Goal: Task Accomplishment & Management: Manage account settings

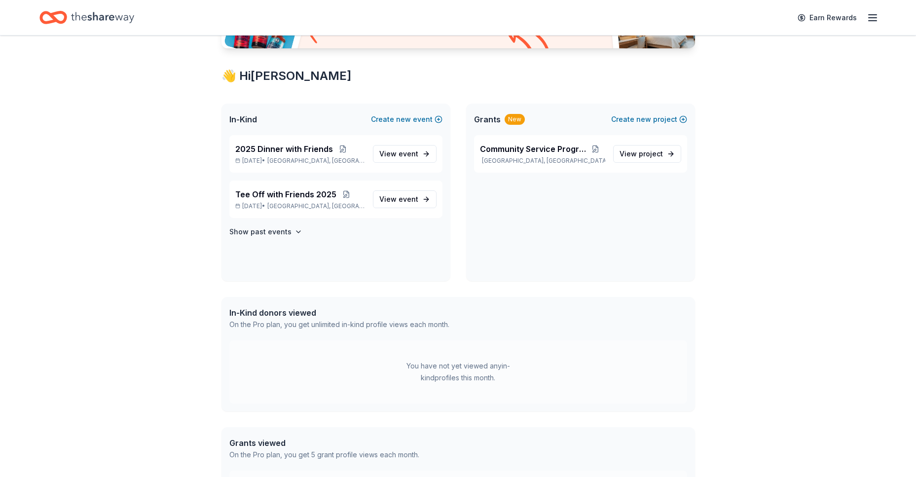
scroll to position [197, 0]
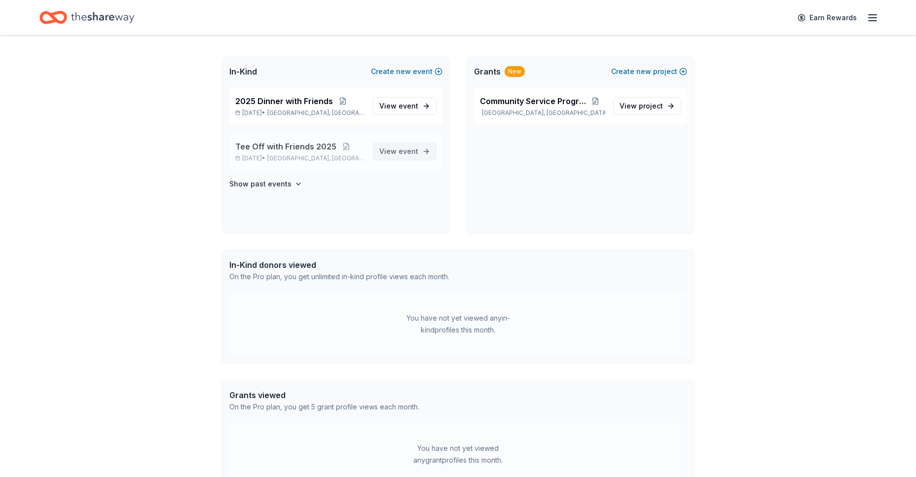
click at [396, 156] on span "View event" at bounding box center [398, 151] width 39 height 12
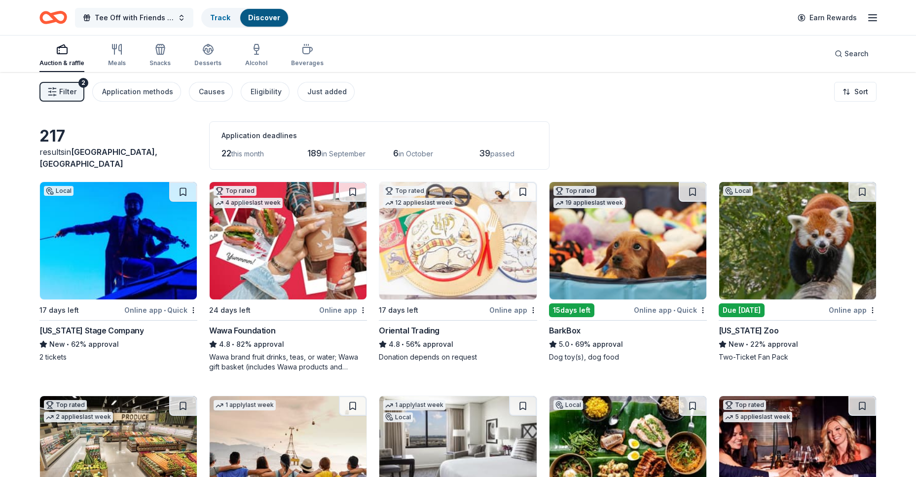
click at [110, 18] on span "Tee Off with Friends 2025" at bounding box center [134, 18] width 79 height 12
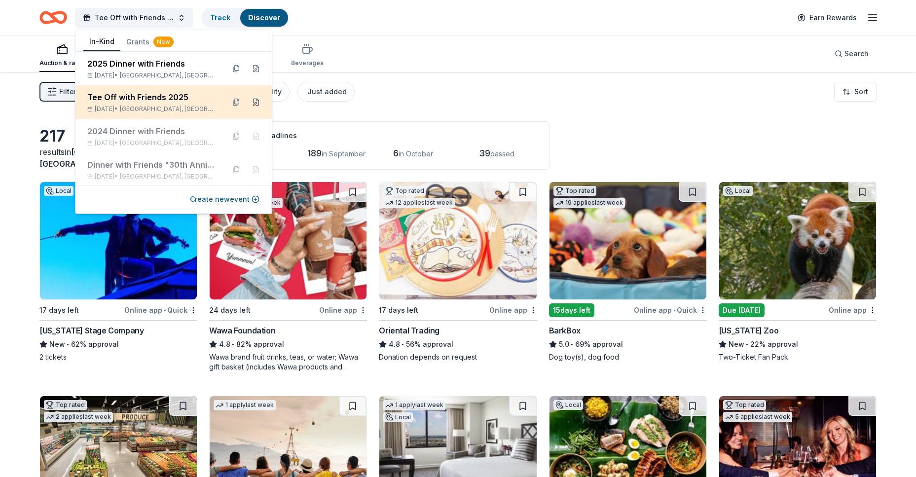
click at [248, 104] on button at bounding box center [256, 102] width 16 height 16
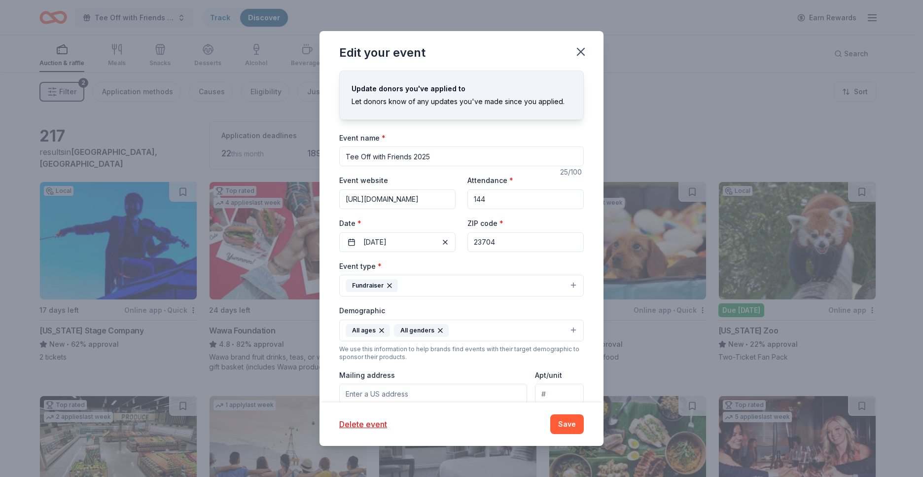
click at [464, 158] on input "Tee Off with Friends 2025" at bounding box center [461, 156] width 245 height 20
type input "Tee Off with Friends 2026"
click at [431, 242] on button "10/09/2025" at bounding box center [397, 242] width 116 height 20
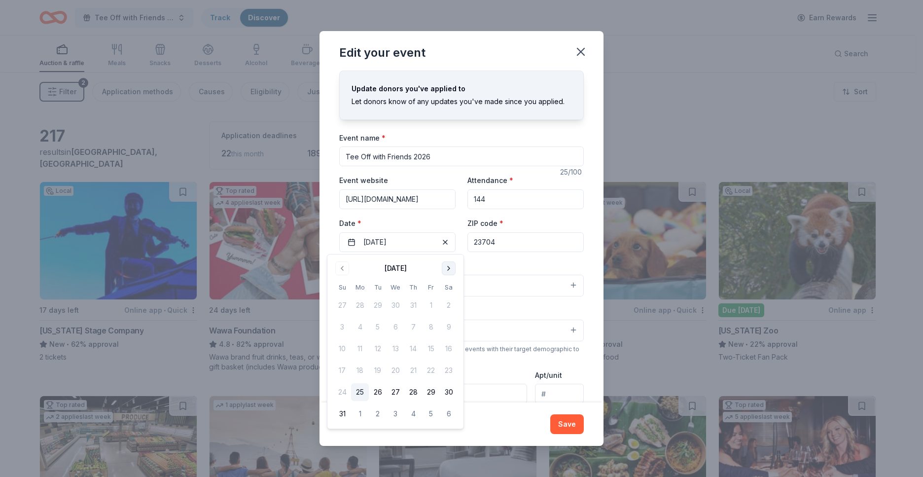
click at [445, 267] on button "Go to next month" at bounding box center [449, 268] width 14 height 14
click at [445, 268] on button "Go to next month" at bounding box center [449, 268] width 14 height 14
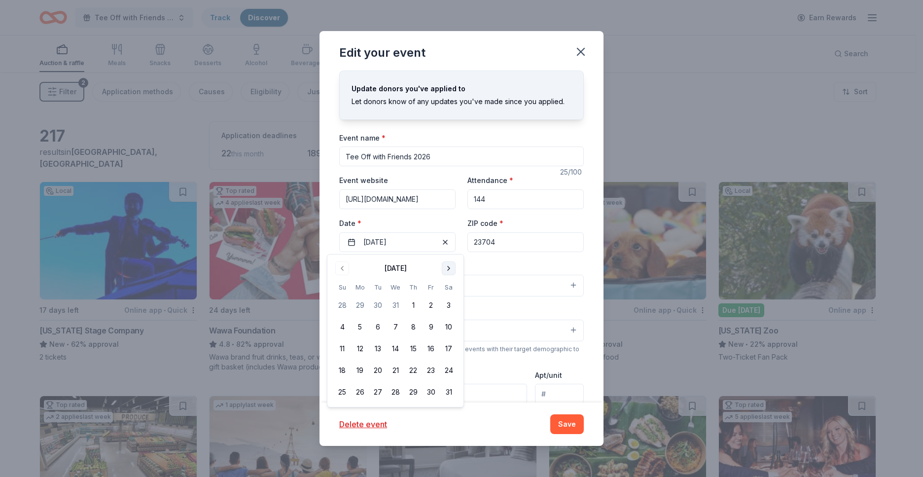
click at [445, 268] on button "Go to next month" at bounding box center [449, 268] width 14 height 14
click at [413, 350] on button "16" at bounding box center [413, 349] width 18 height 18
click at [502, 138] on div "Event name * Tee Off with Friends 2026" at bounding box center [461, 149] width 245 height 35
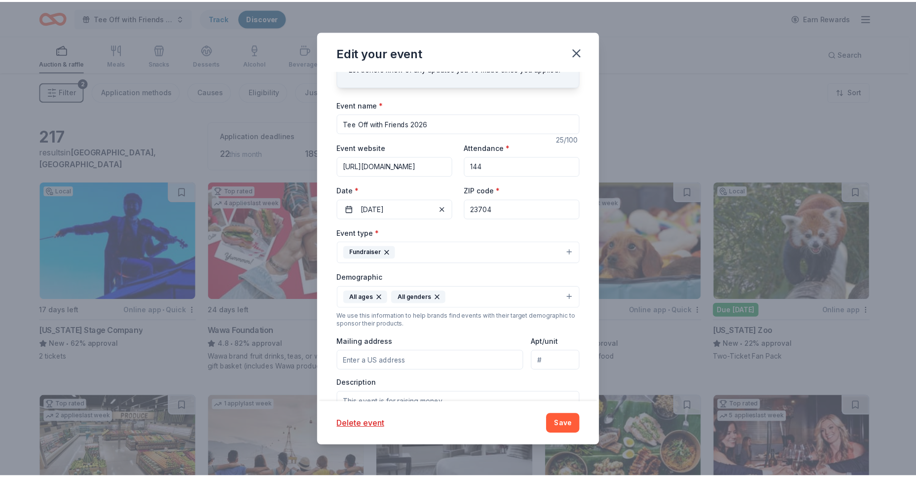
scroll to position [197, 0]
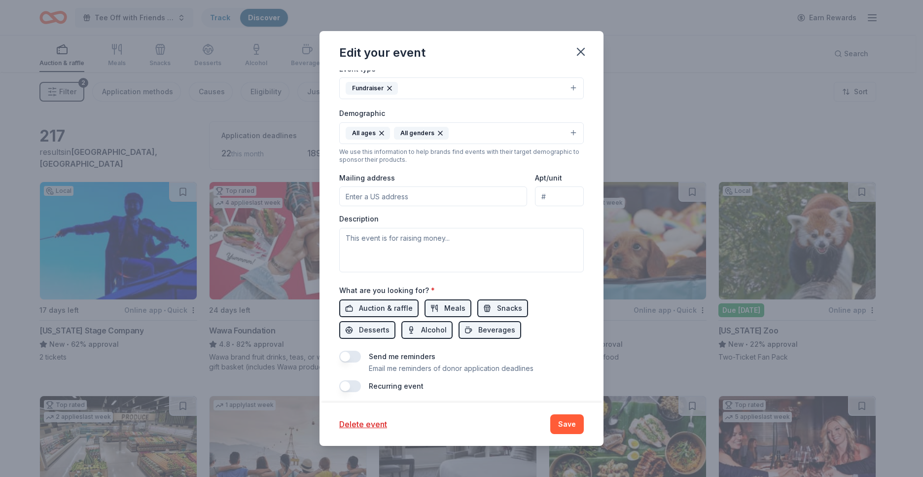
click at [349, 355] on button "button" at bounding box center [350, 357] width 22 height 12
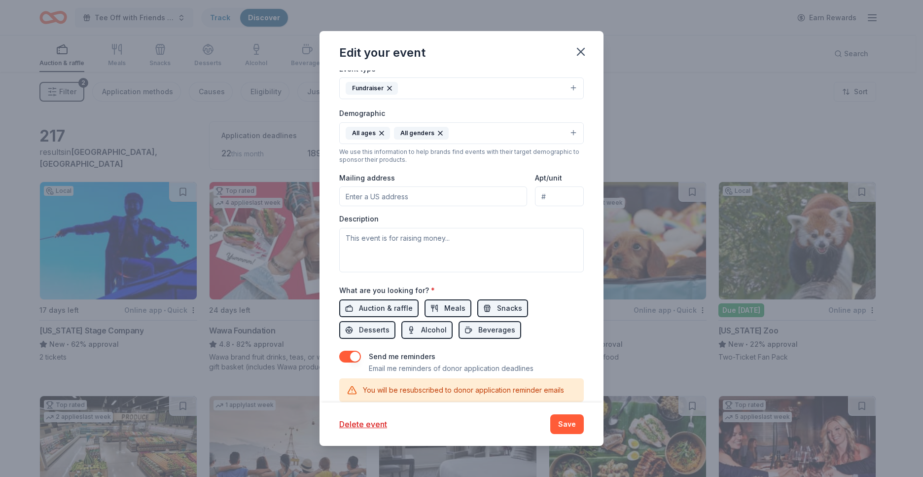
click at [564, 423] on button "Save" at bounding box center [567, 424] width 34 height 20
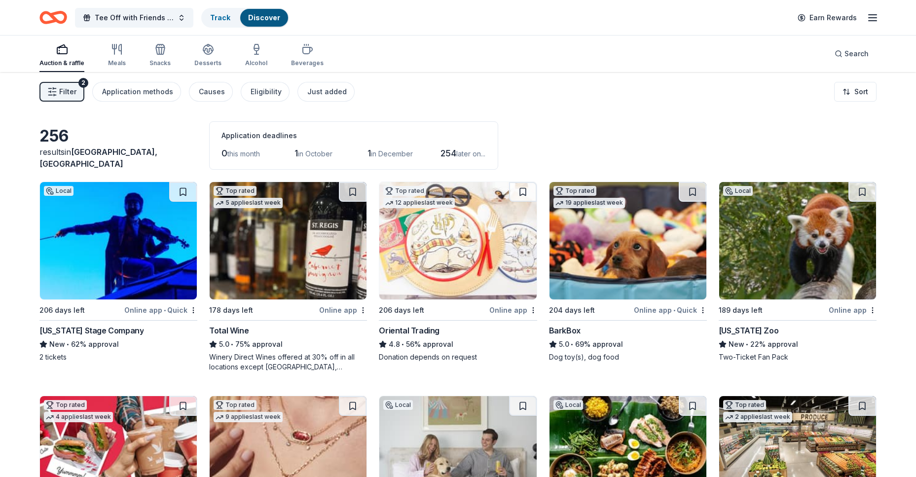
click at [869, 18] on icon "button" at bounding box center [872, 18] width 12 height 12
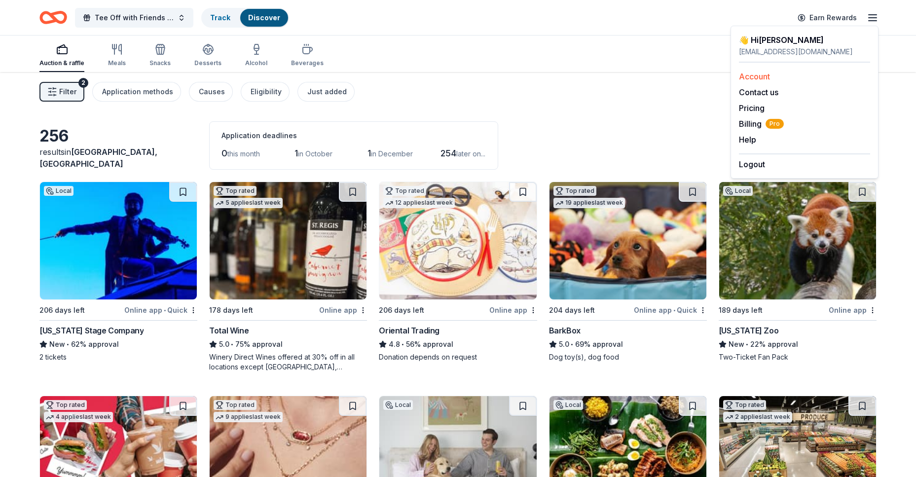
click at [766, 76] on link "Account" at bounding box center [754, 77] width 31 height 10
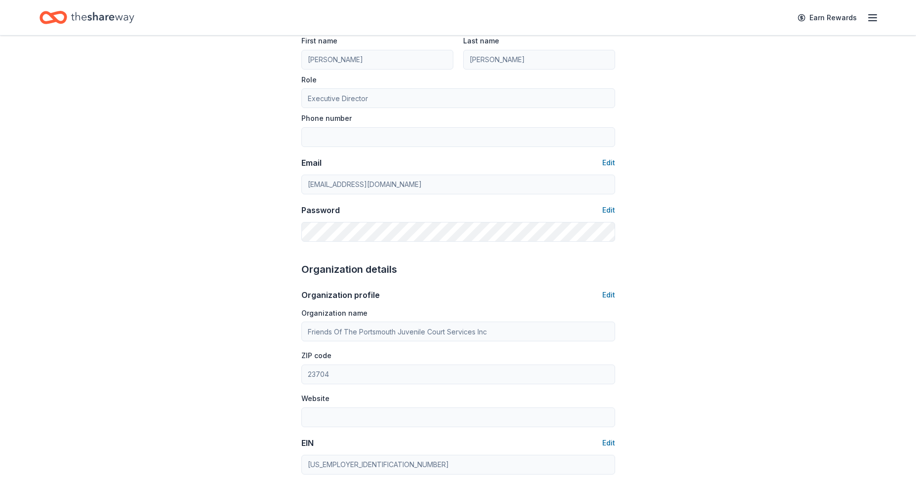
scroll to position [148, 0]
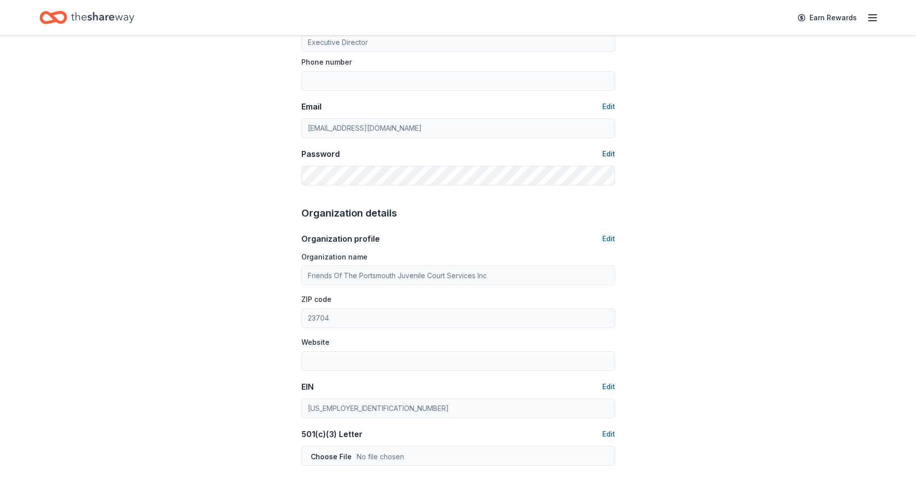
click at [611, 152] on button "Edit" at bounding box center [608, 154] width 13 height 12
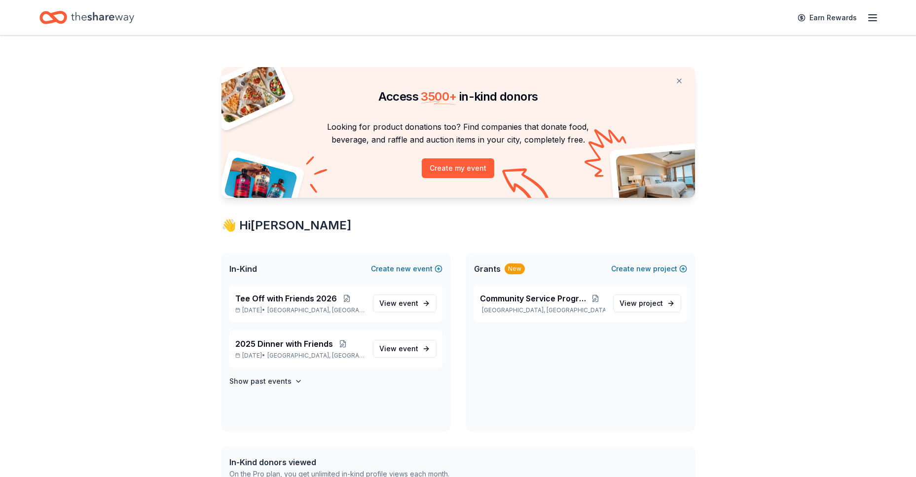
click at [878, 22] on icon "button" at bounding box center [872, 18] width 12 height 12
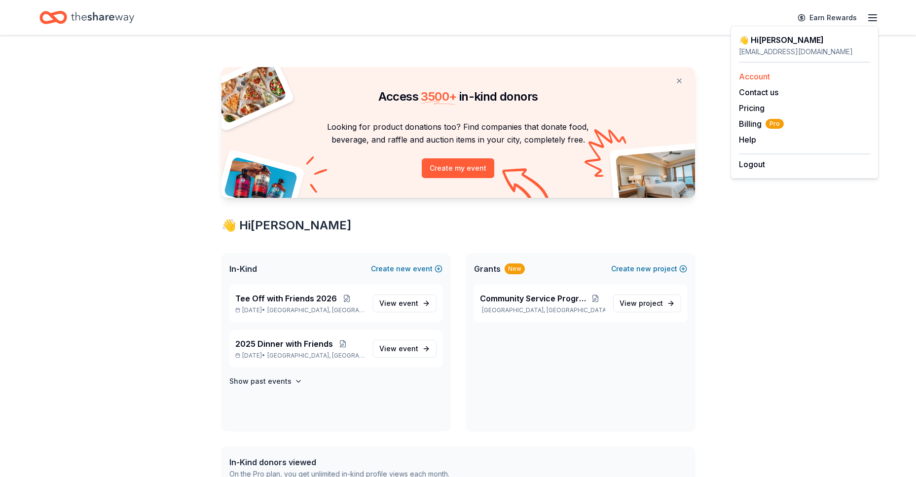
click at [767, 77] on link "Account" at bounding box center [754, 77] width 31 height 10
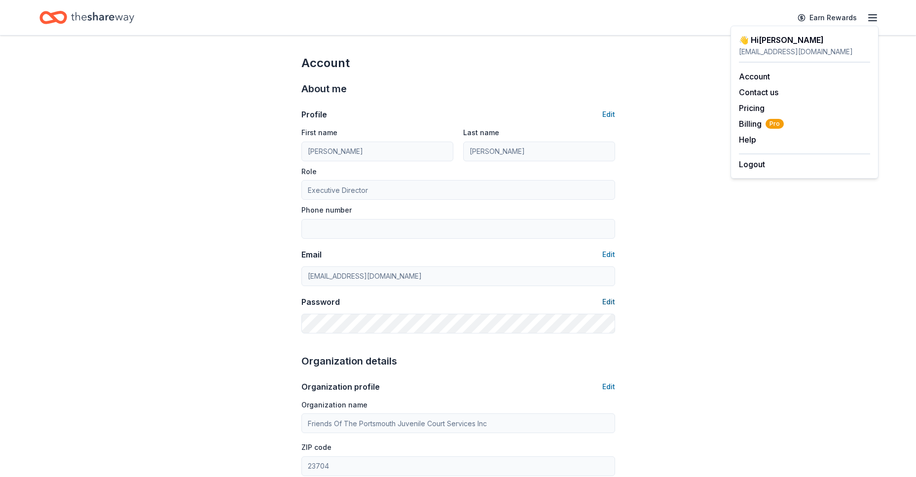
click at [604, 301] on button "Edit" at bounding box center [608, 302] width 13 height 12
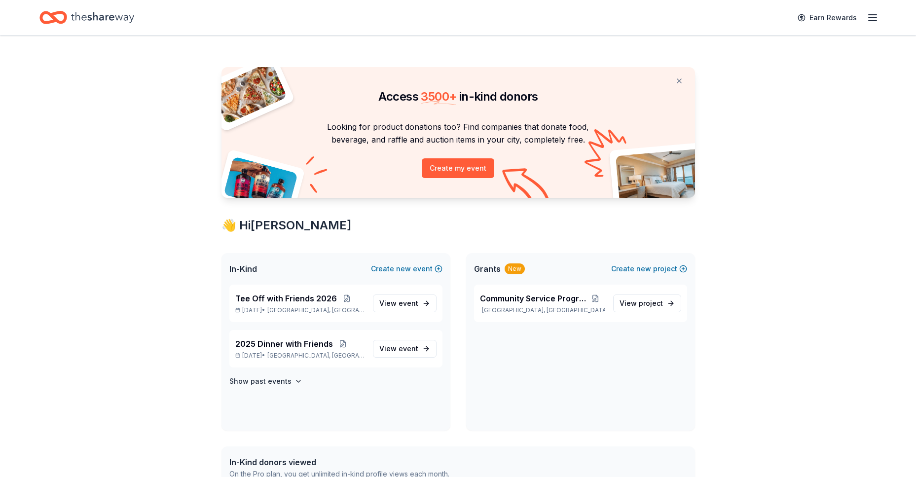
click at [871, 21] on line "button" at bounding box center [872, 21] width 8 height 0
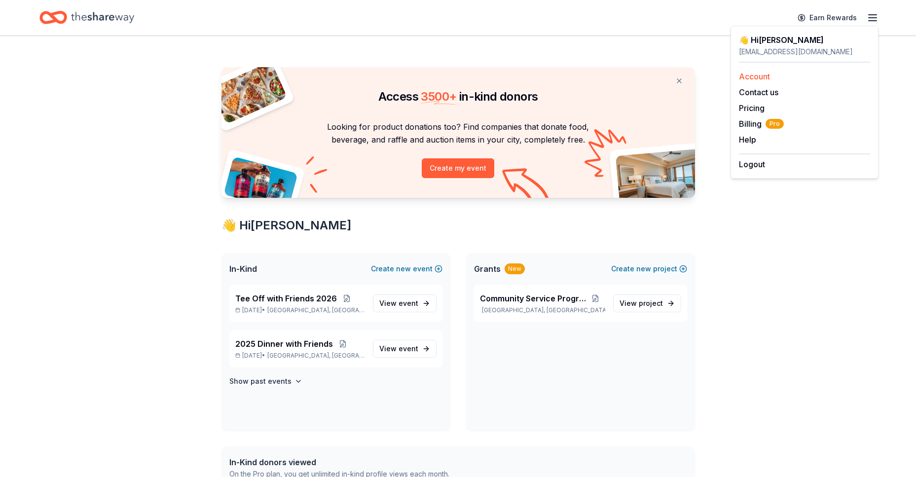
click at [760, 74] on link "Account" at bounding box center [754, 77] width 31 height 10
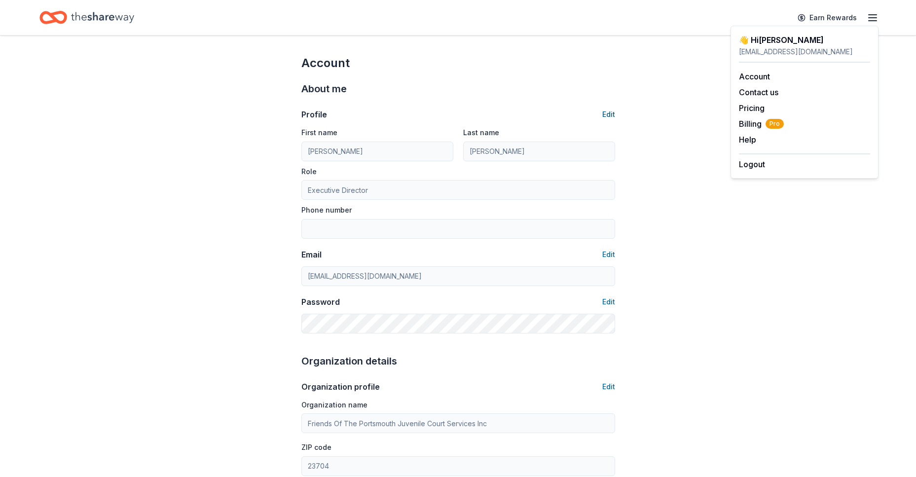
click at [608, 113] on button "Edit" at bounding box center [608, 114] width 13 height 12
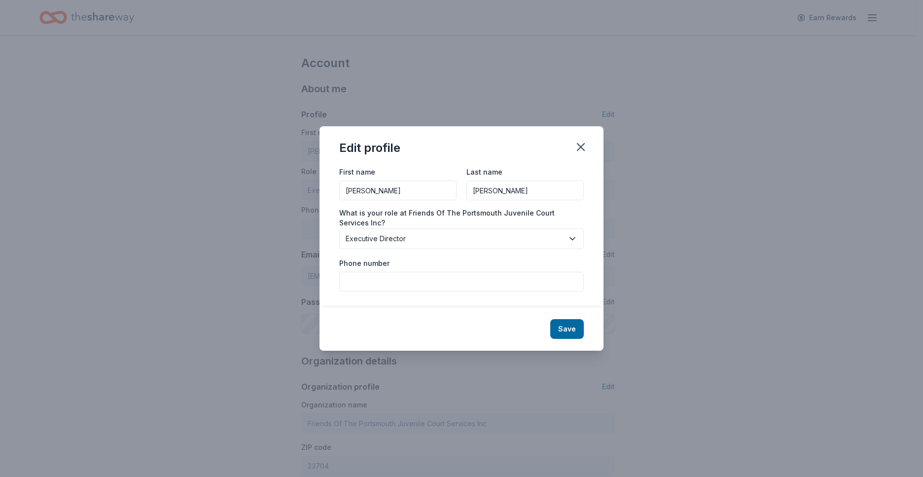
click at [520, 286] on input "Phone number" at bounding box center [461, 282] width 245 height 20
type input "7573469498"
click at [573, 329] on button "Save" at bounding box center [567, 329] width 34 height 20
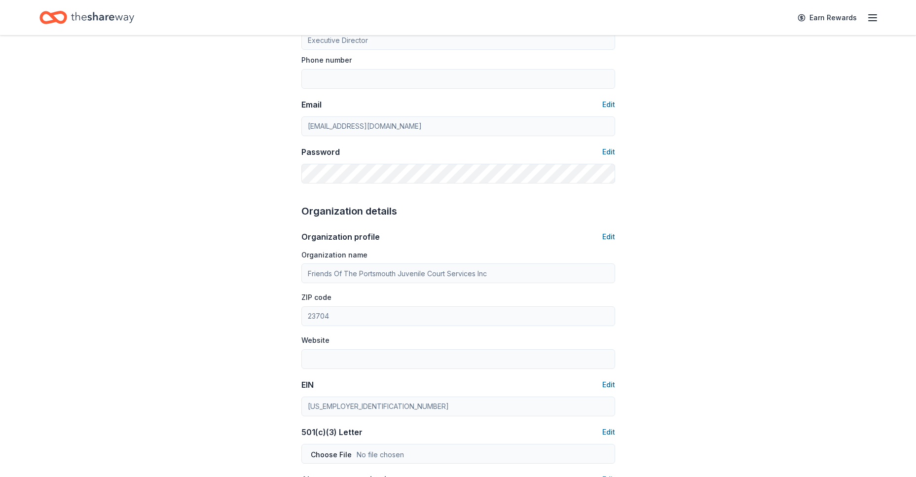
scroll to position [296, 0]
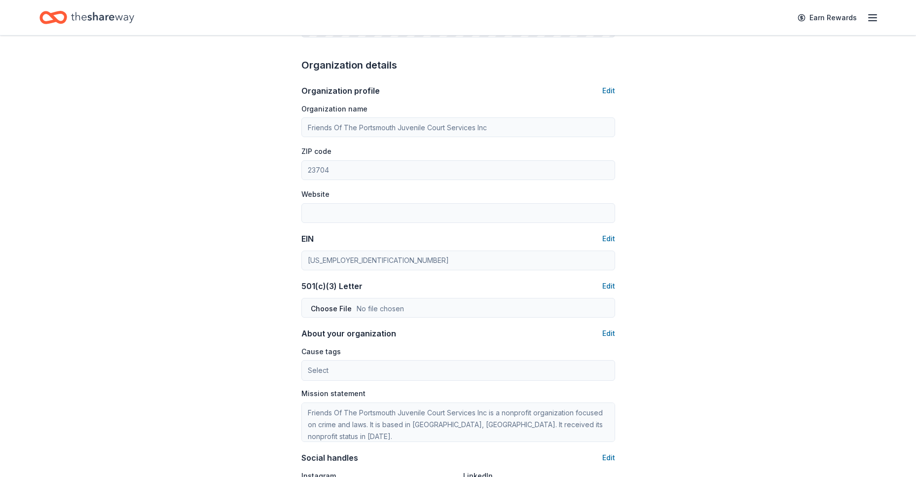
type input "7573469498"
click at [606, 90] on button "Edit" at bounding box center [608, 91] width 13 height 12
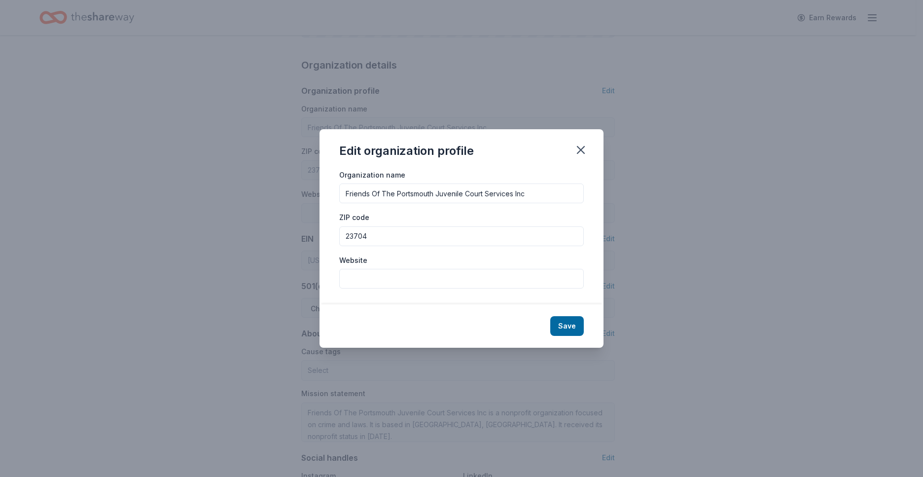
click at [421, 283] on input "Website" at bounding box center [461, 279] width 245 height 20
type input "www.fopjc.org"
drag, startPoint x: 566, startPoint y: 326, endPoint x: 570, endPoint y: 323, distance: 5.2
click at [567, 326] on button "Save" at bounding box center [567, 326] width 34 height 20
type input "www.fopjc.org"
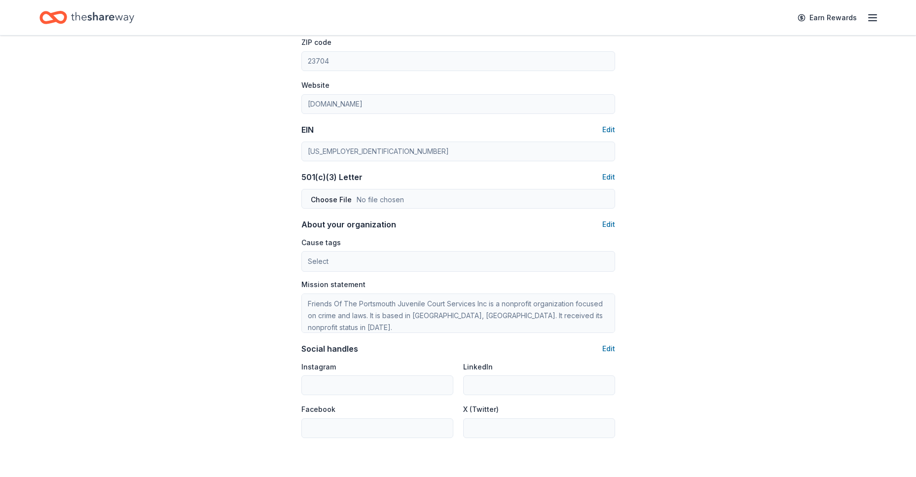
scroll to position [510, 0]
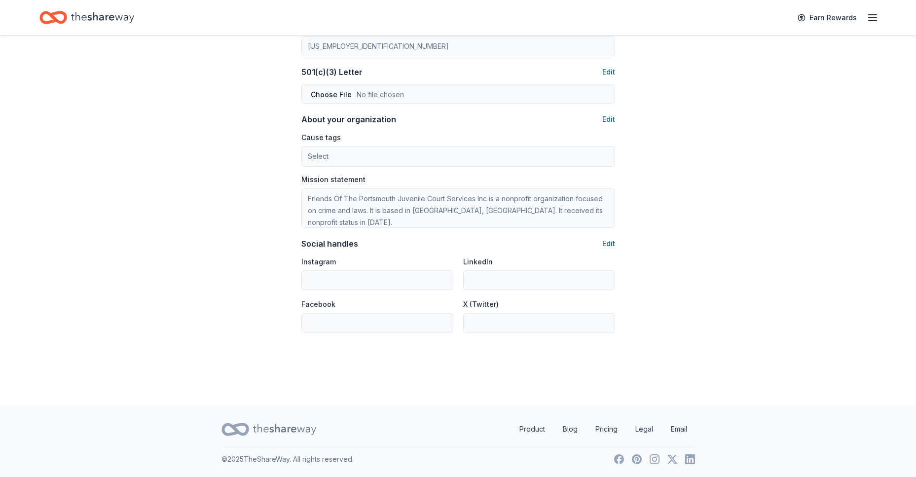
click at [610, 243] on button "Edit" at bounding box center [608, 244] width 13 height 12
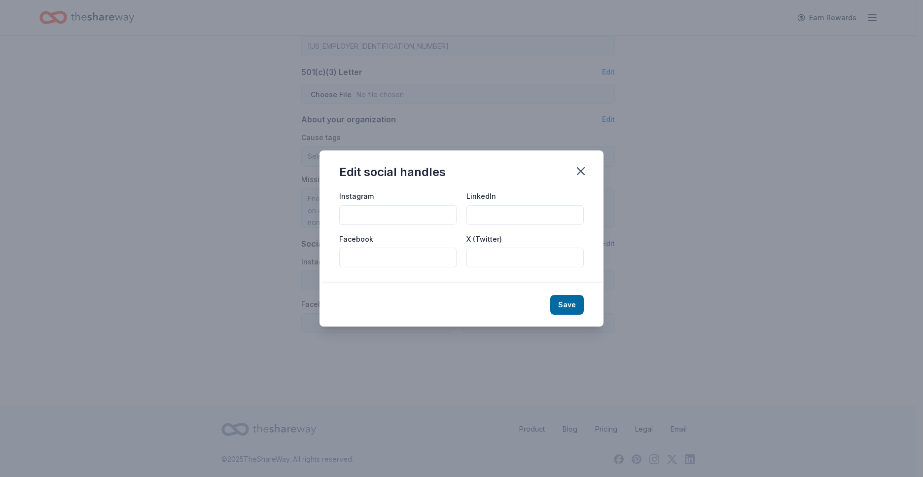
click at [401, 217] on input "Instagram" at bounding box center [397, 215] width 117 height 20
type input "fopjcinc"
click at [384, 263] on input "Facebook" at bounding box center [397, 258] width 117 height 20
type input "fiohcinc"
type input "f"
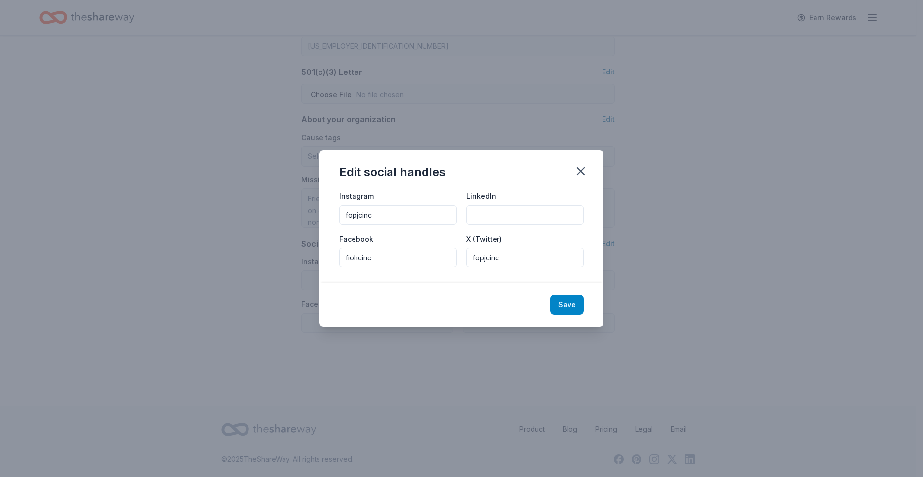
type input "fopjcinc"
click at [570, 302] on button "Save" at bounding box center [567, 305] width 34 height 20
type input "fopjcinc"
type input "fiohcinc"
type input "fopjcinc"
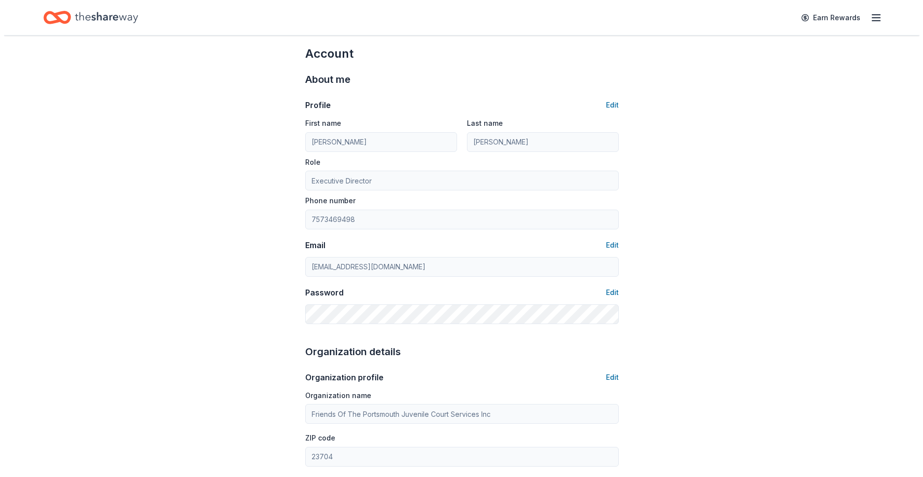
scroll to position [0, 0]
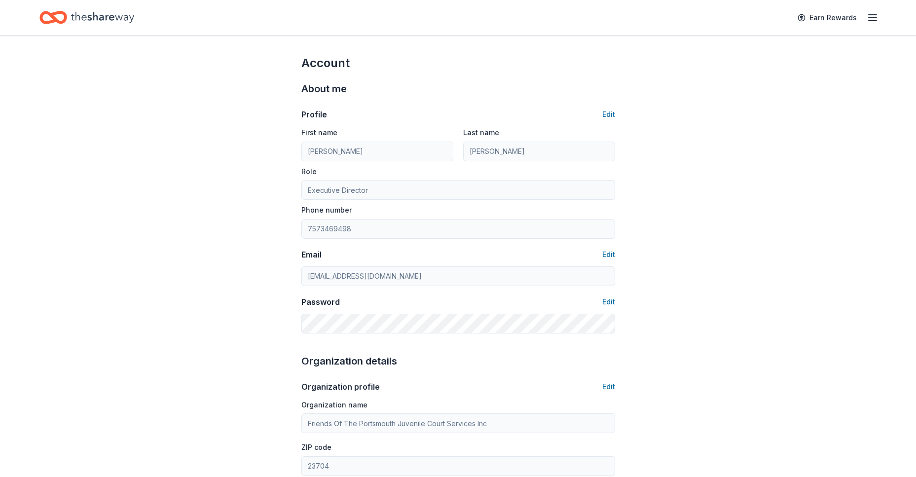
click at [872, 16] on icon "button" at bounding box center [872, 18] width 12 height 12
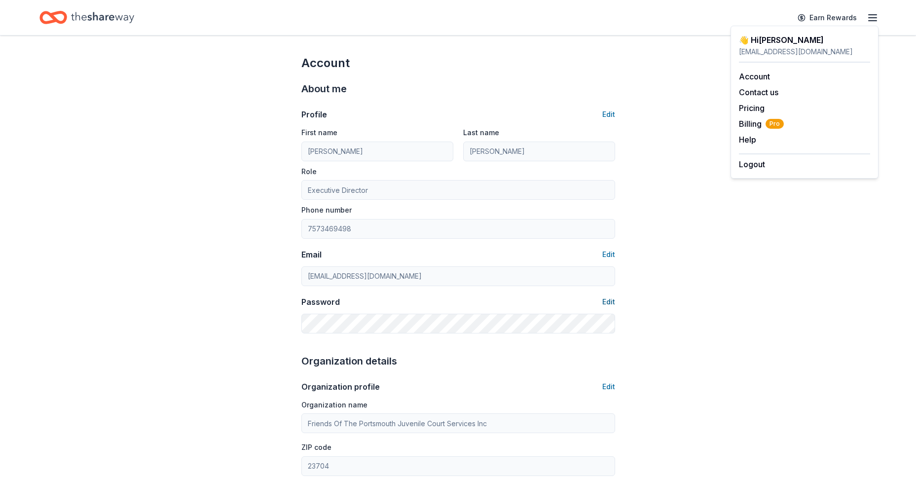
click at [606, 300] on button "Edit" at bounding box center [608, 302] width 13 height 12
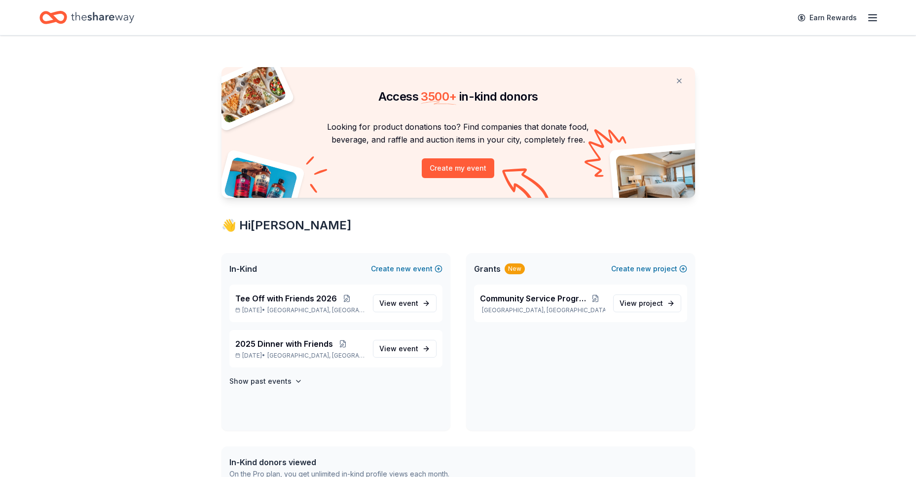
click at [869, 18] on icon "button" at bounding box center [872, 18] width 12 height 12
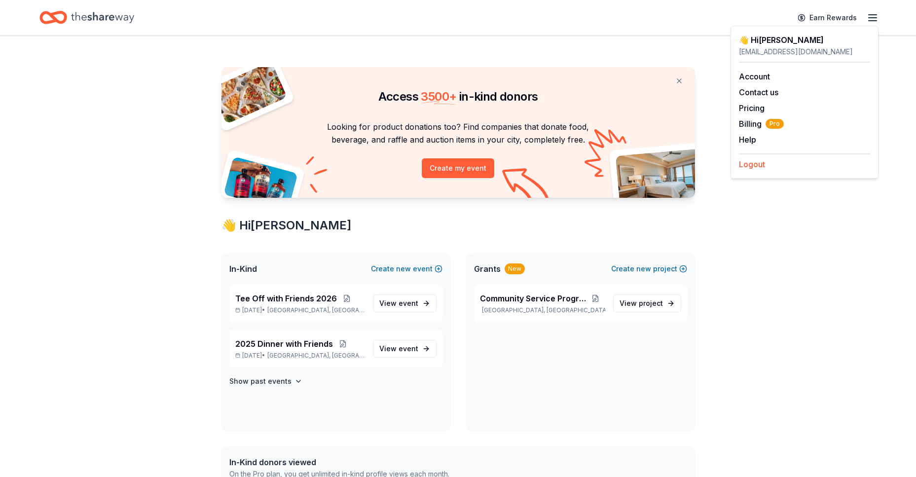
click at [749, 164] on button "Logout" at bounding box center [752, 164] width 26 height 12
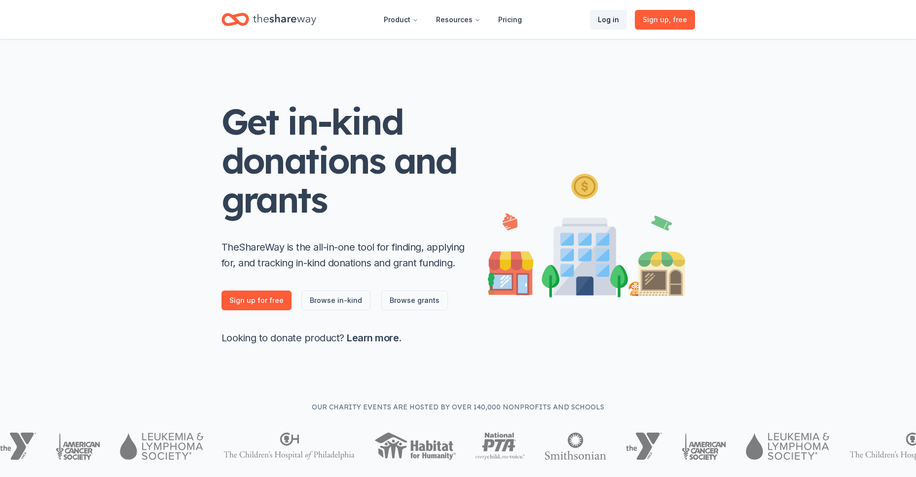
click at [612, 20] on link "Log in" at bounding box center [608, 20] width 37 height 20
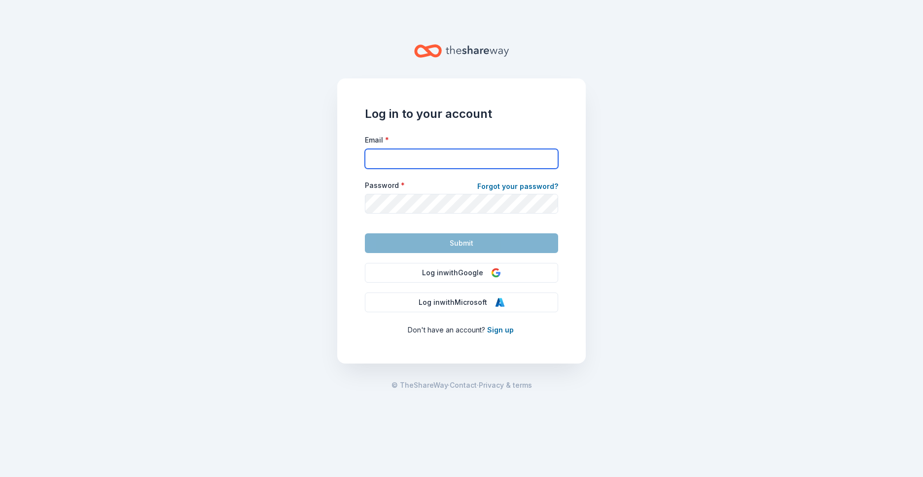
type input "cclanton@fopjc.org"
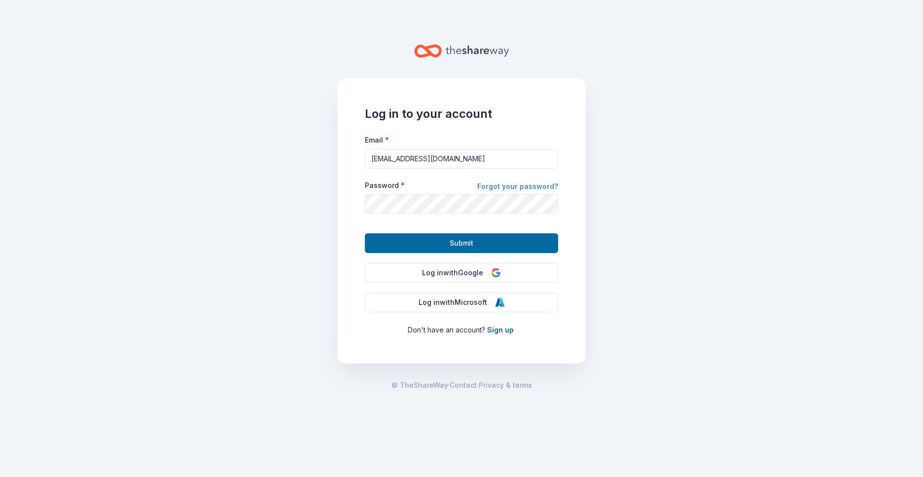
click at [518, 188] on link "Forgot your password?" at bounding box center [517, 187] width 81 height 14
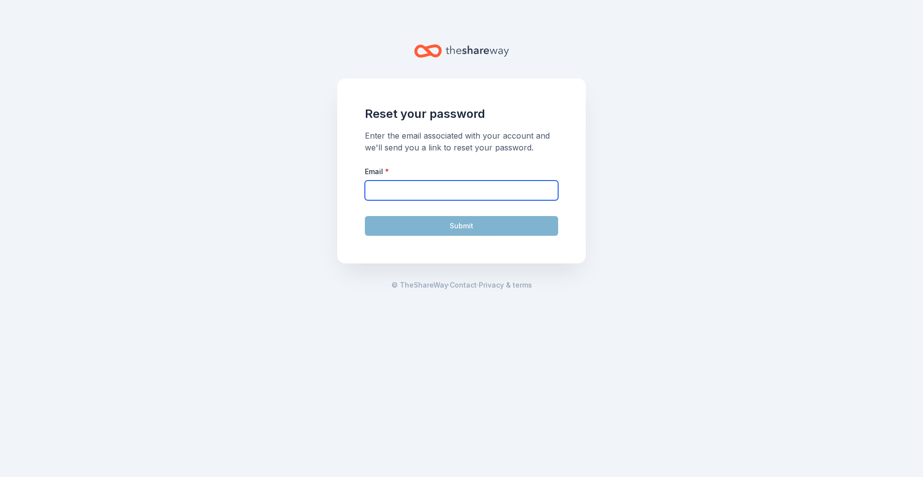
click at [515, 188] on input "Email *" at bounding box center [461, 190] width 193 height 20
type input "cclanton@fopjc.org"
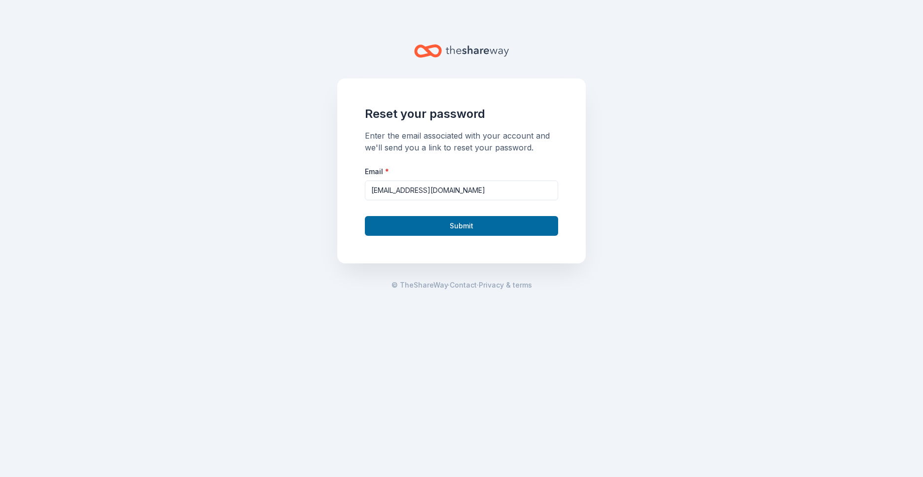
click at [426, 225] on button "Submit" at bounding box center [461, 226] width 193 height 20
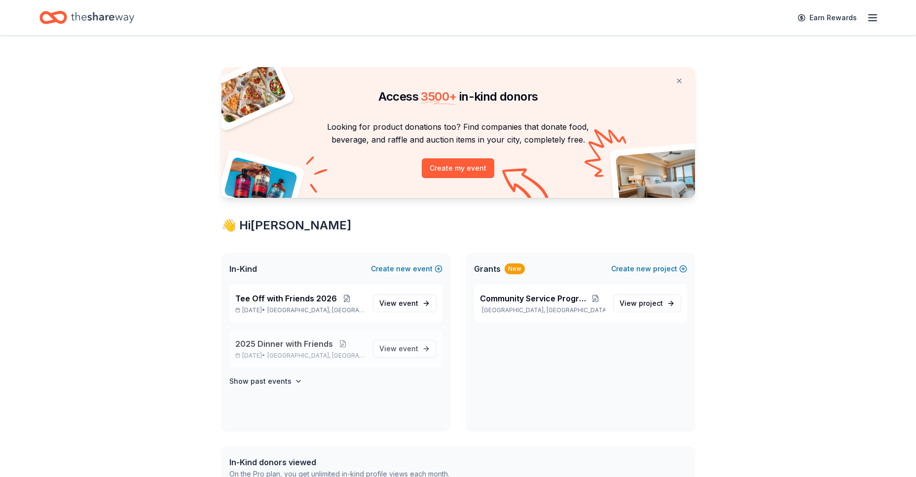
click at [287, 342] on span "2025 Dinner with Friends" at bounding box center [284, 344] width 98 height 12
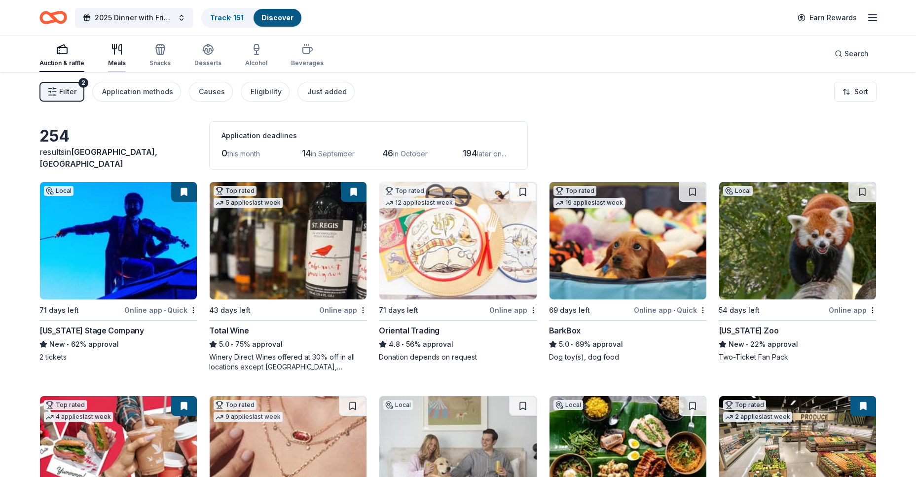
click at [119, 51] on icon "button" at bounding box center [120, 49] width 2 height 10
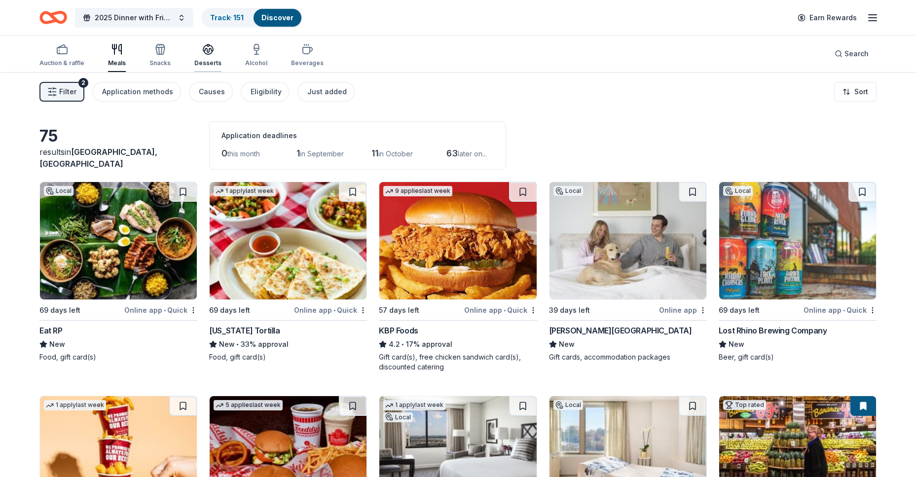
click at [203, 54] on icon "button" at bounding box center [208, 49] width 12 height 12
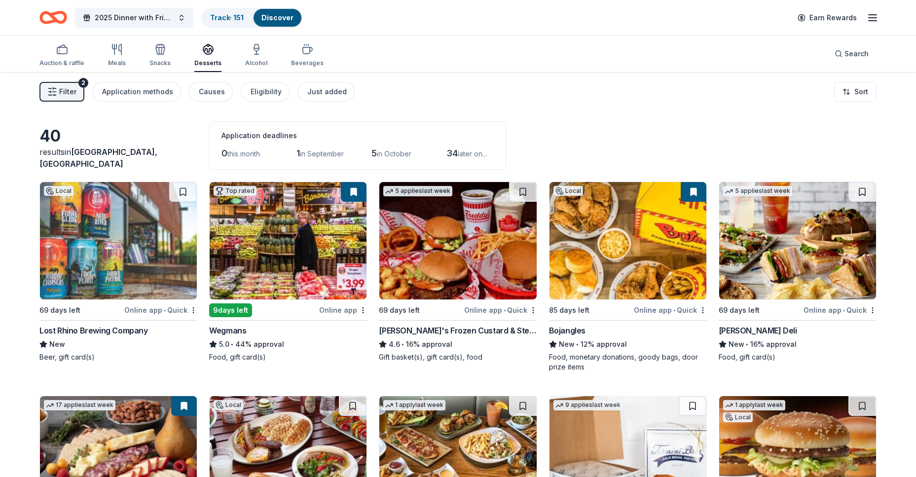
click at [241, 46] on div "Auction & raffle Meals Snacks Desserts Alcohol Beverages" at bounding box center [181, 55] width 284 height 33
click at [251, 48] on icon "button" at bounding box center [257, 49] width 12 height 12
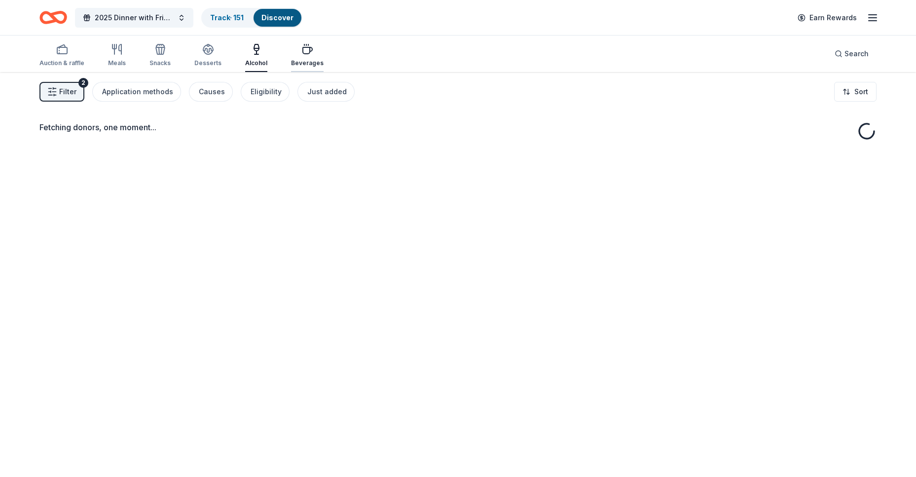
click at [313, 56] on div "Beverages" at bounding box center [307, 55] width 33 height 24
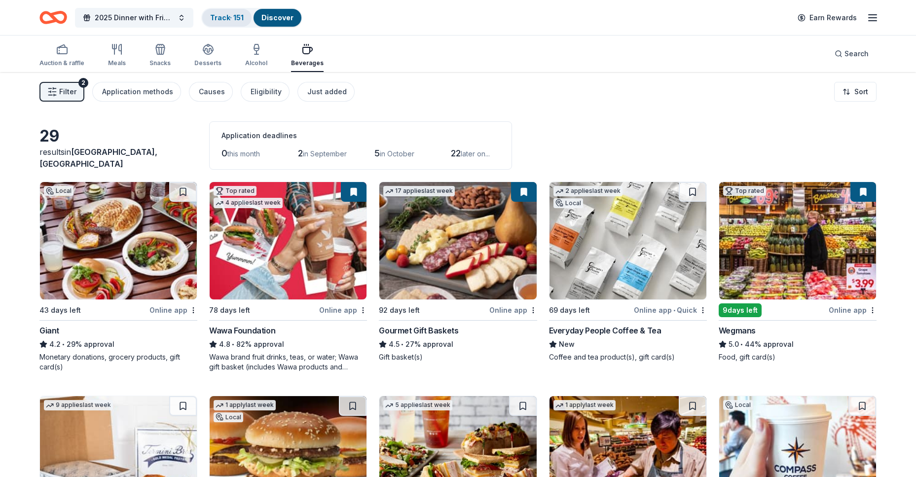
click at [224, 20] on link "Track · 151" at bounding box center [227, 17] width 34 height 8
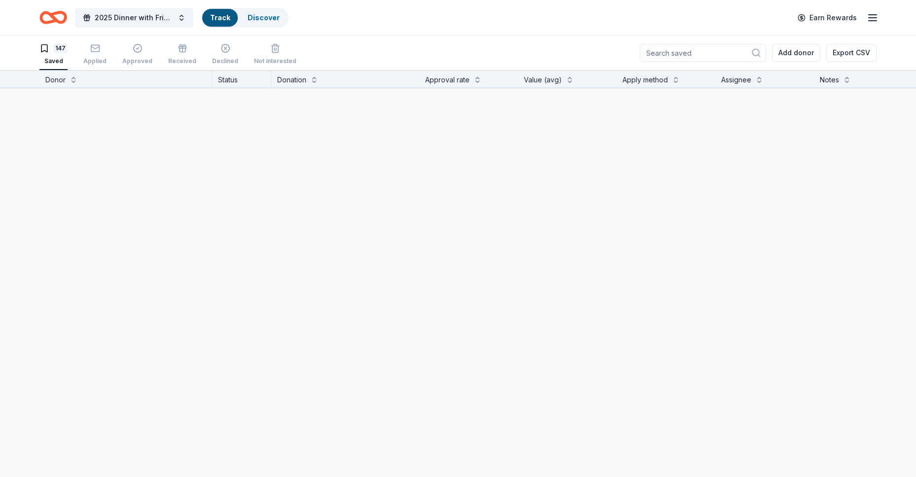
scroll to position [0, 0]
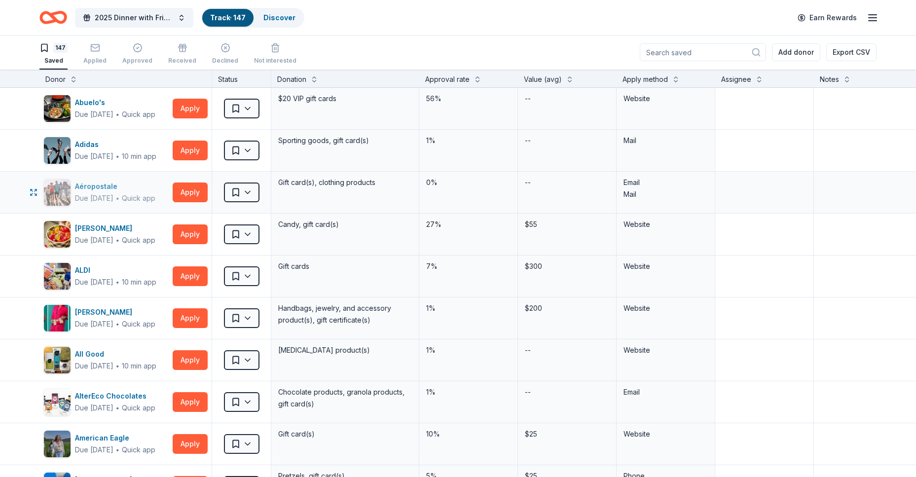
click at [121, 186] on div "Aéropostale" at bounding box center [115, 186] width 80 height 12
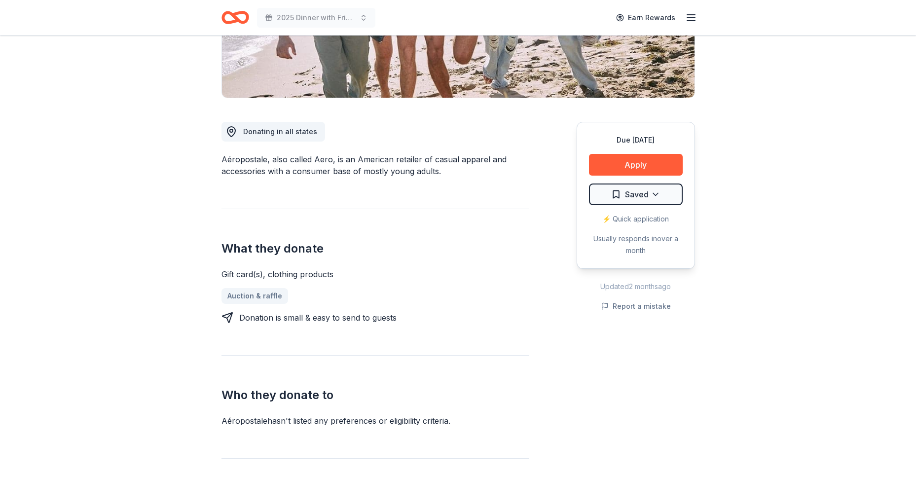
scroll to position [247, 0]
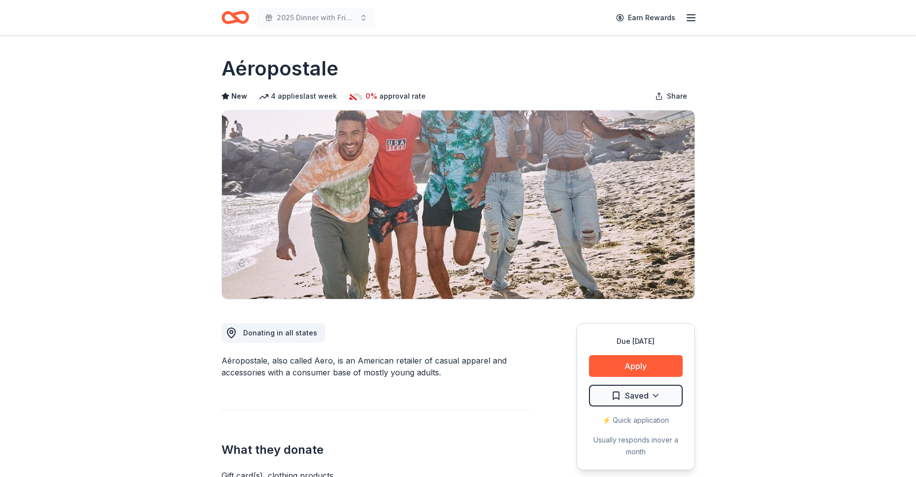
scroll to position [0, 0]
